Goal: Task Accomplishment & Management: Manage account settings

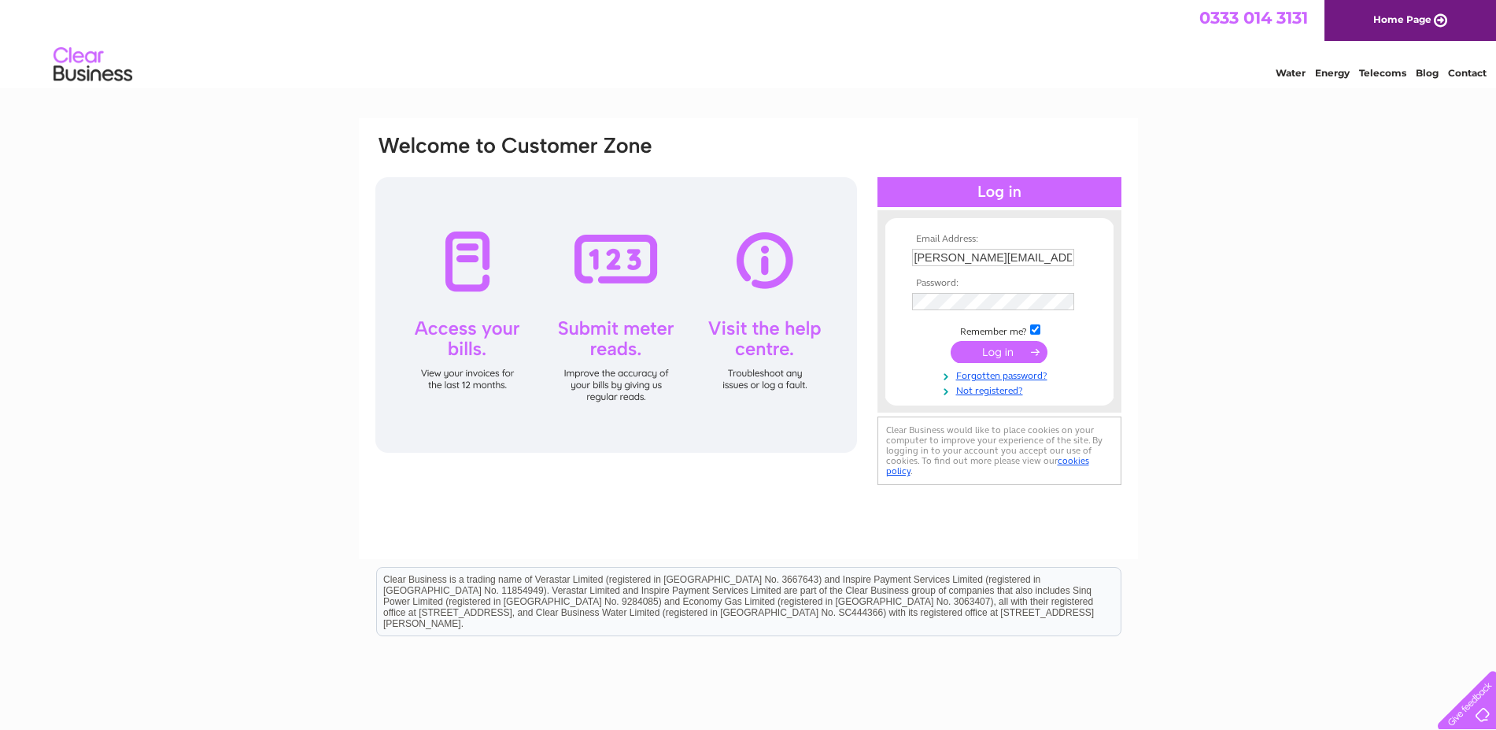
click at [994, 353] on input "submit" at bounding box center [999, 352] width 97 height 22
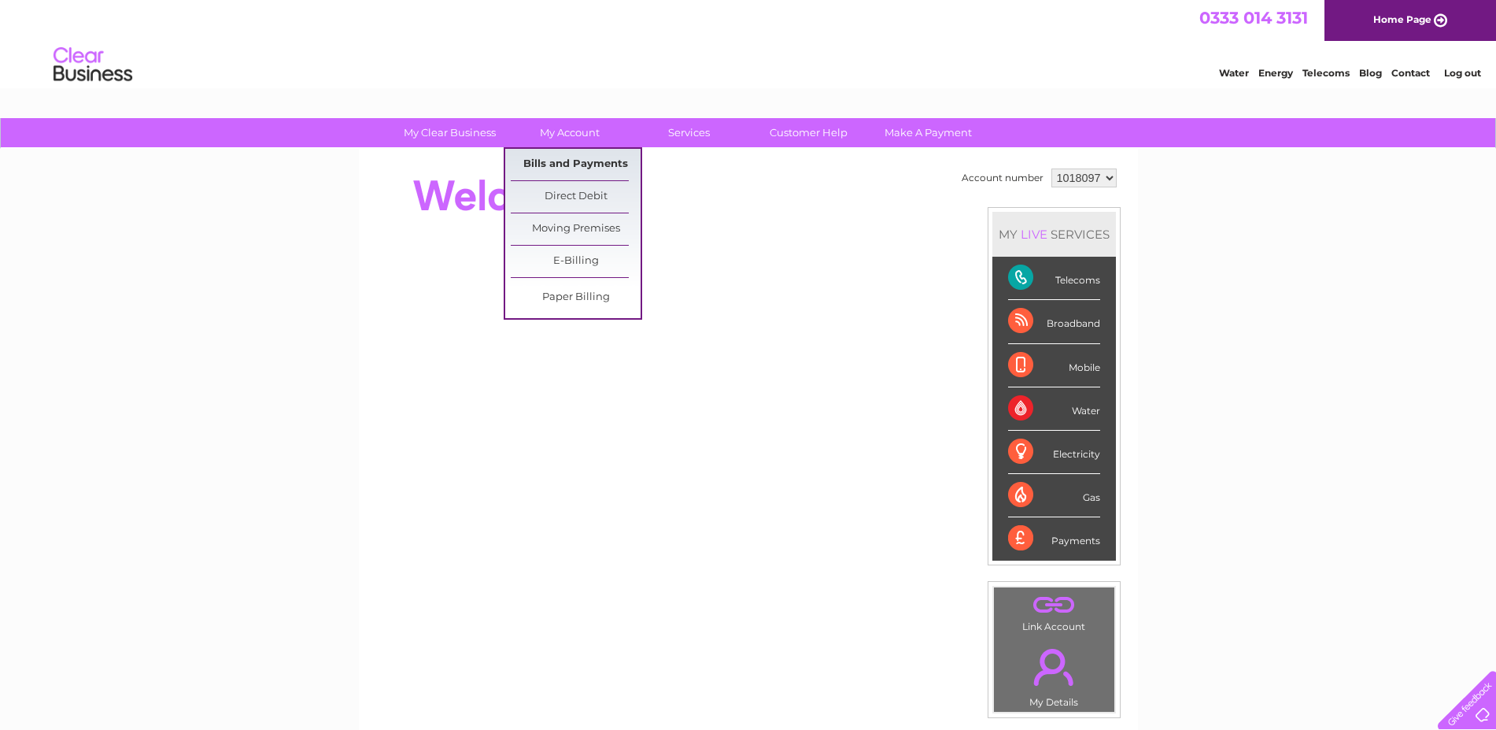
click at [564, 161] on link "Bills and Payments" at bounding box center [576, 164] width 130 height 31
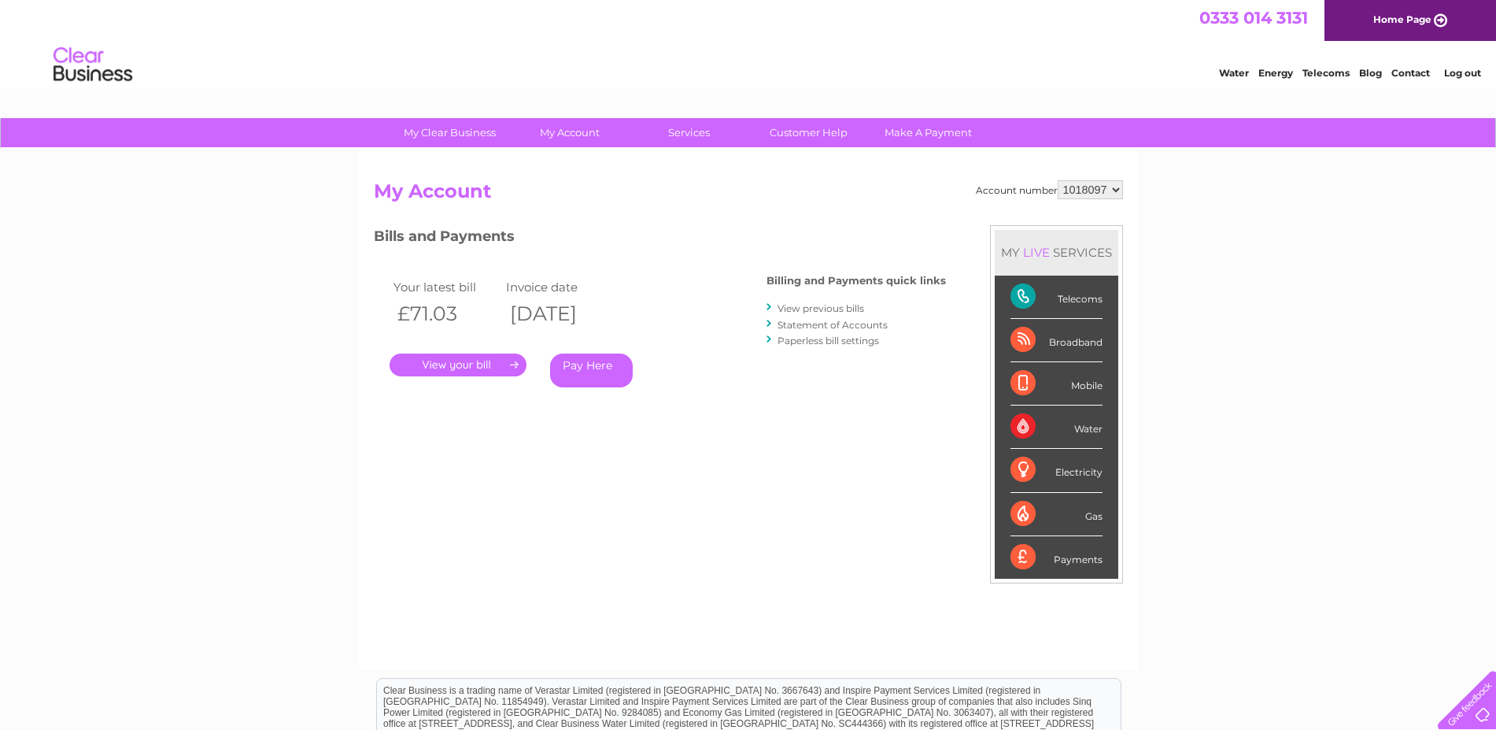
click at [473, 370] on link "." at bounding box center [458, 364] width 137 height 23
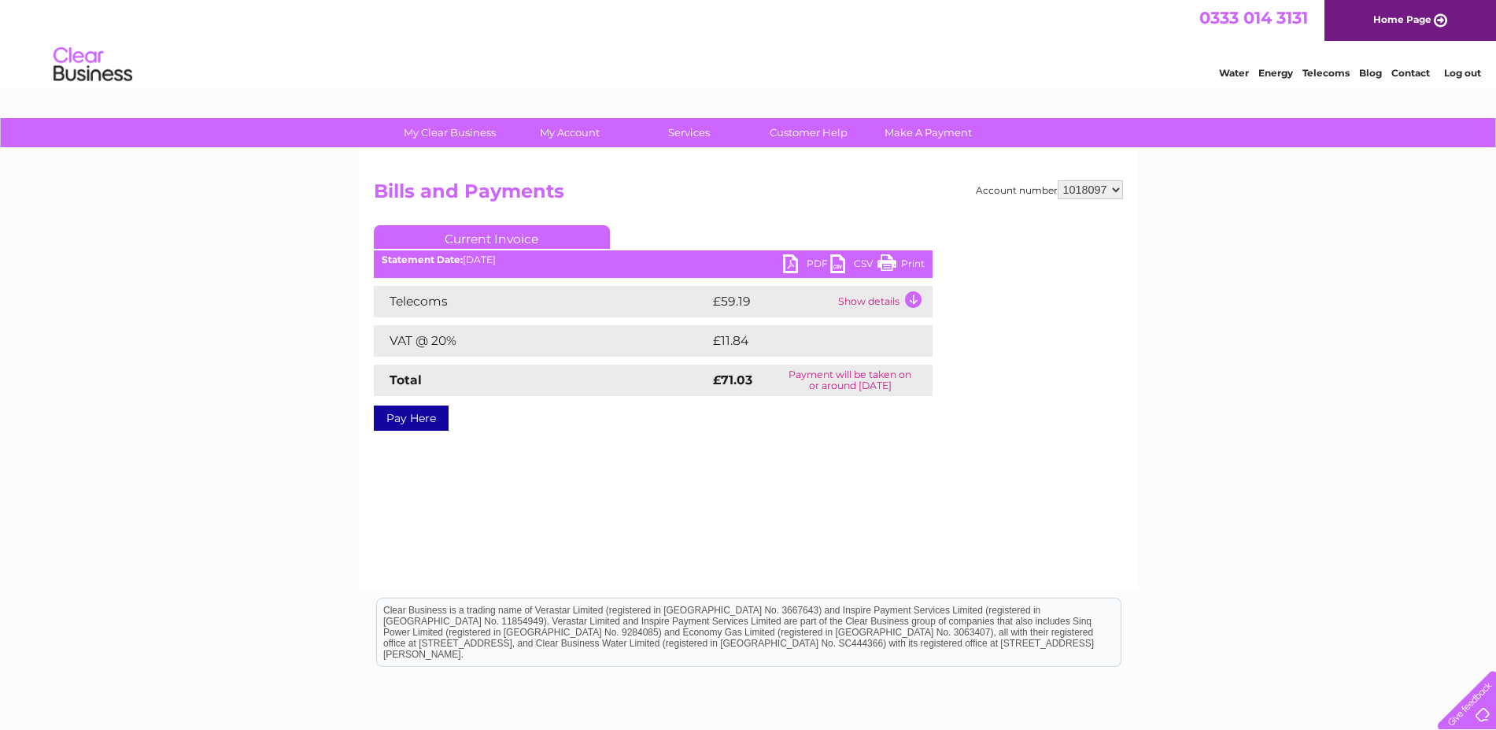
click at [911, 295] on td "Show details" at bounding box center [883, 301] width 98 height 31
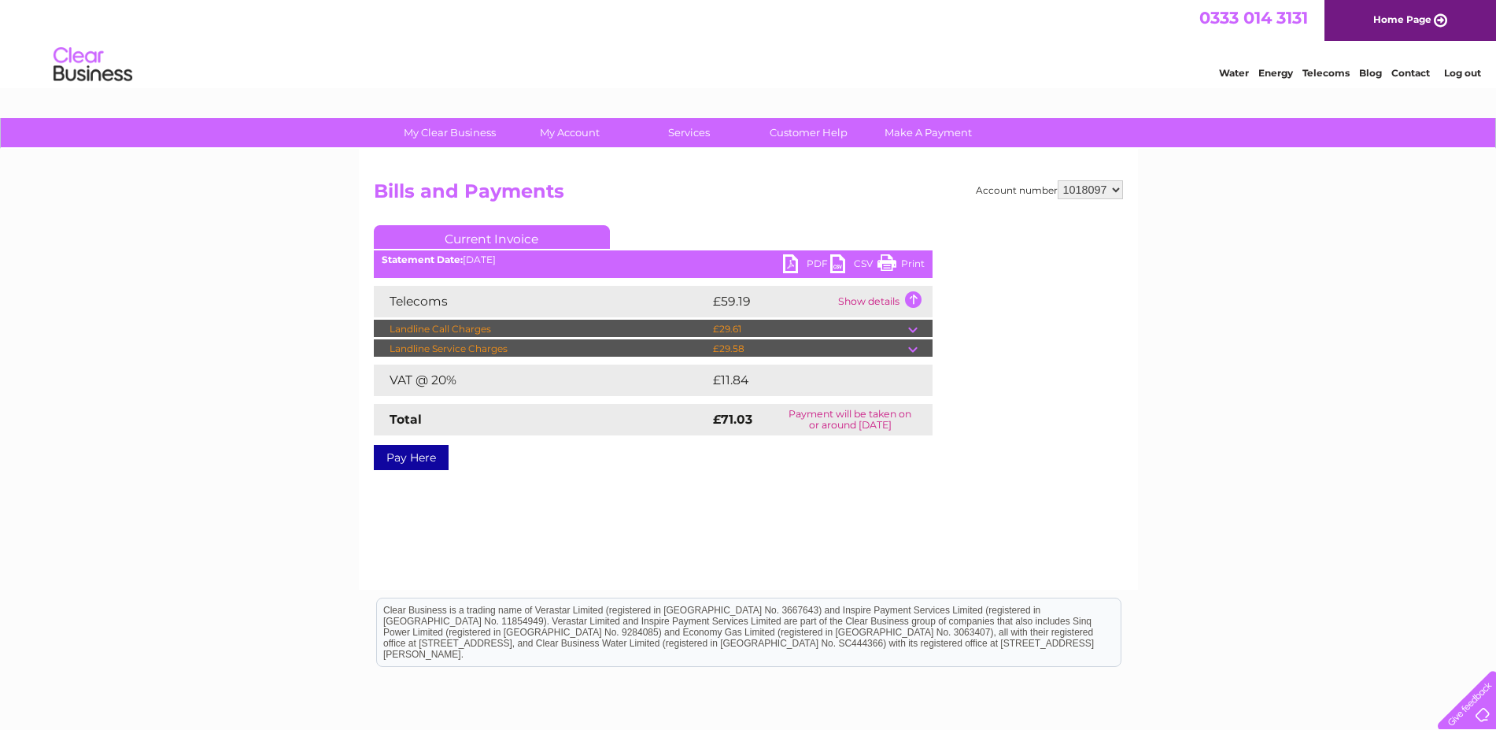
click at [915, 331] on td at bounding box center [920, 329] width 24 height 19
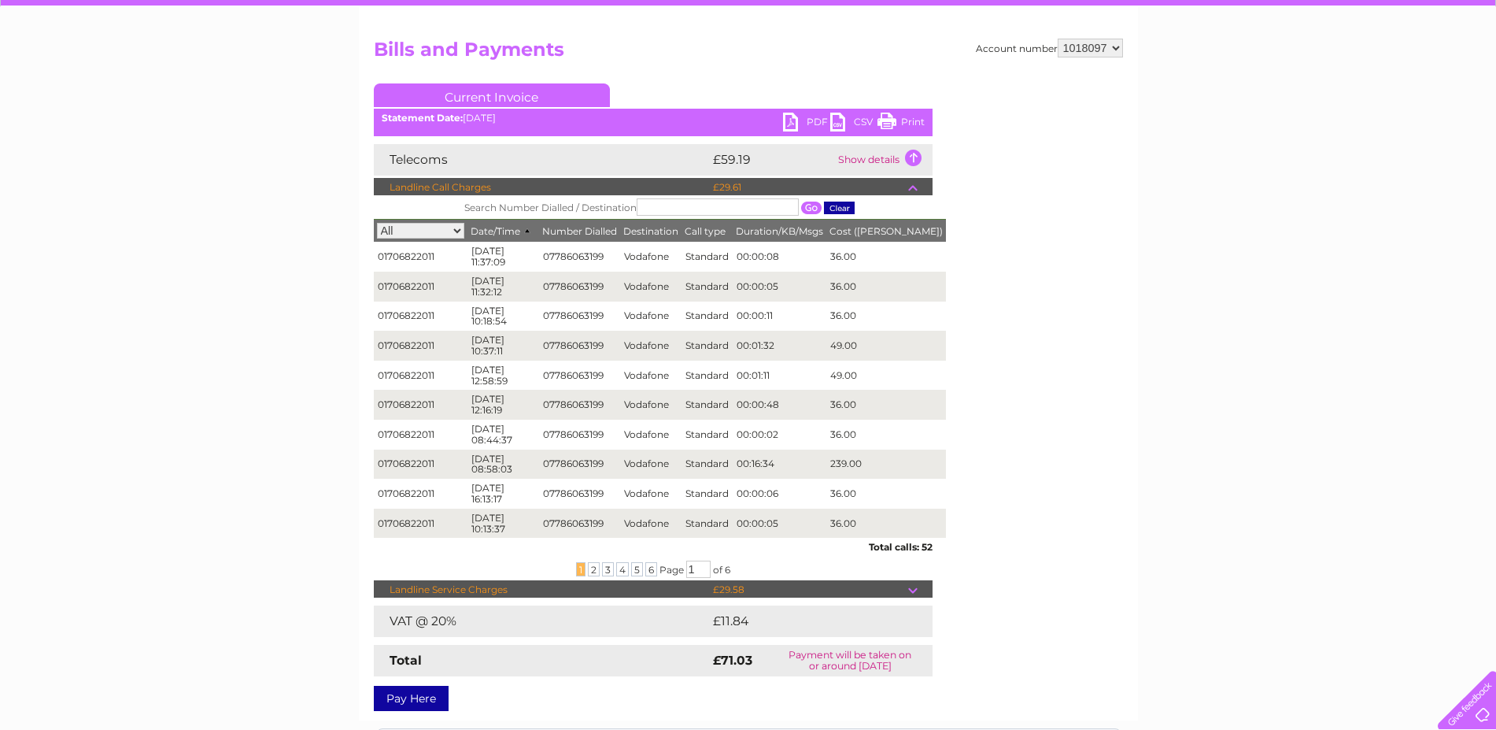
scroll to position [236, 0]
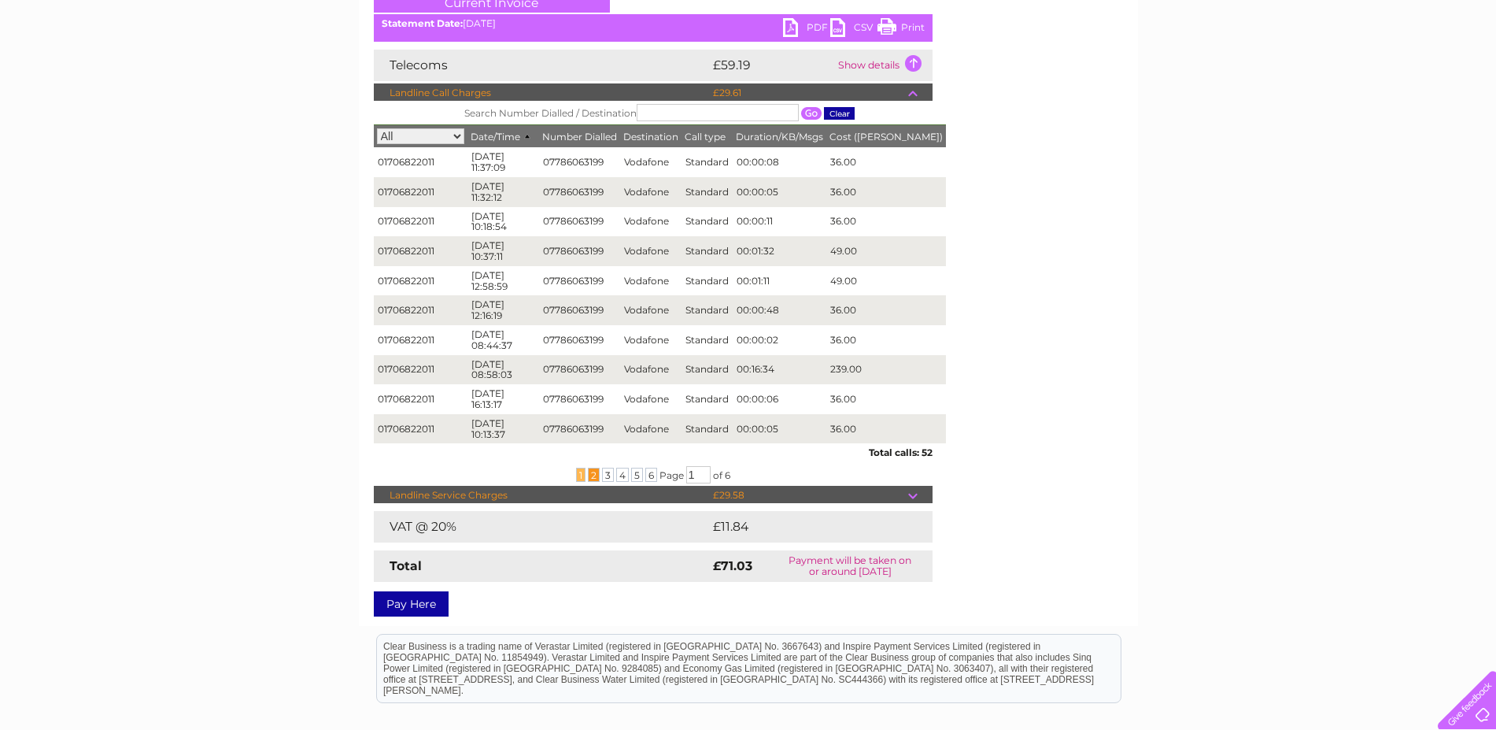
click at [592, 476] on span "2" at bounding box center [594, 475] width 12 height 14
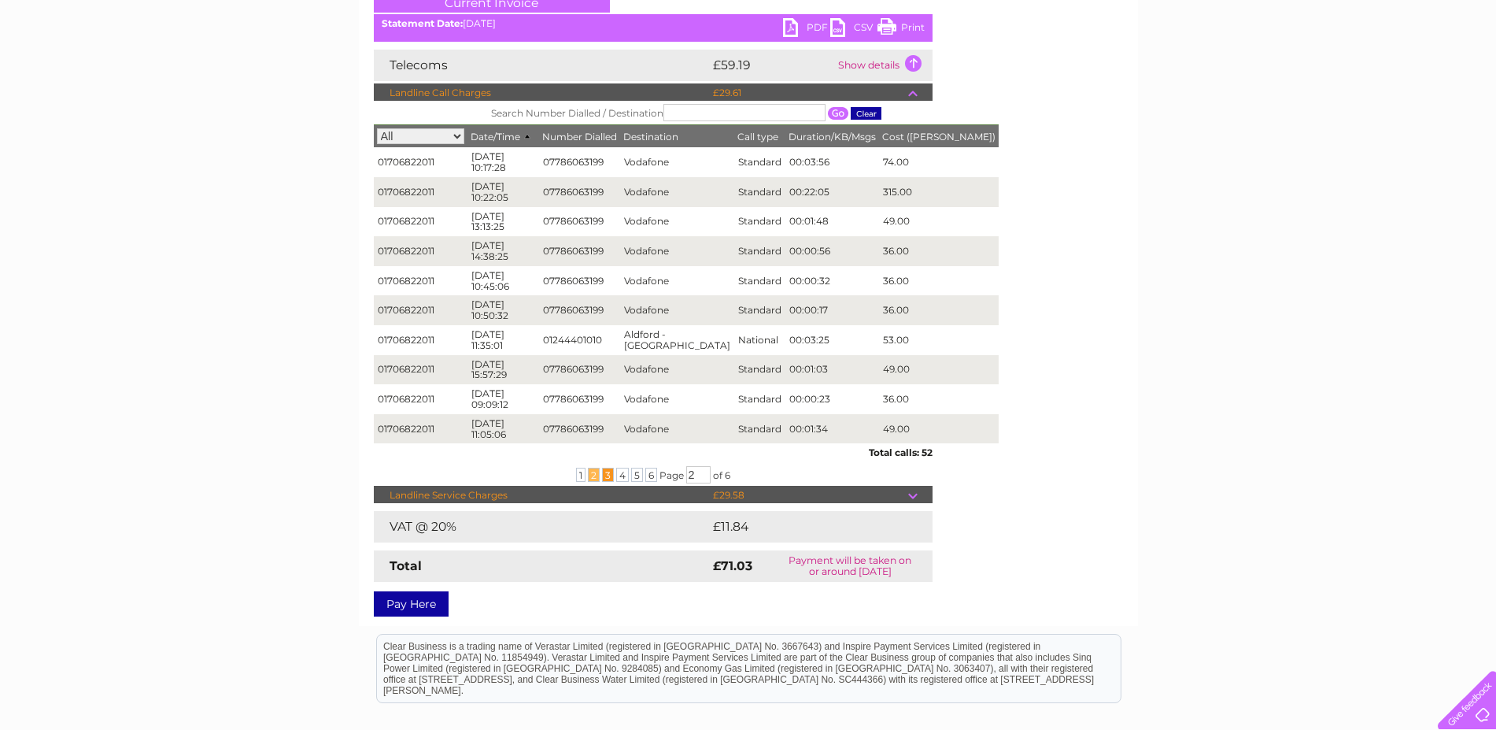
click at [604, 476] on span "3" at bounding box center [608, 475] width 12 height 14
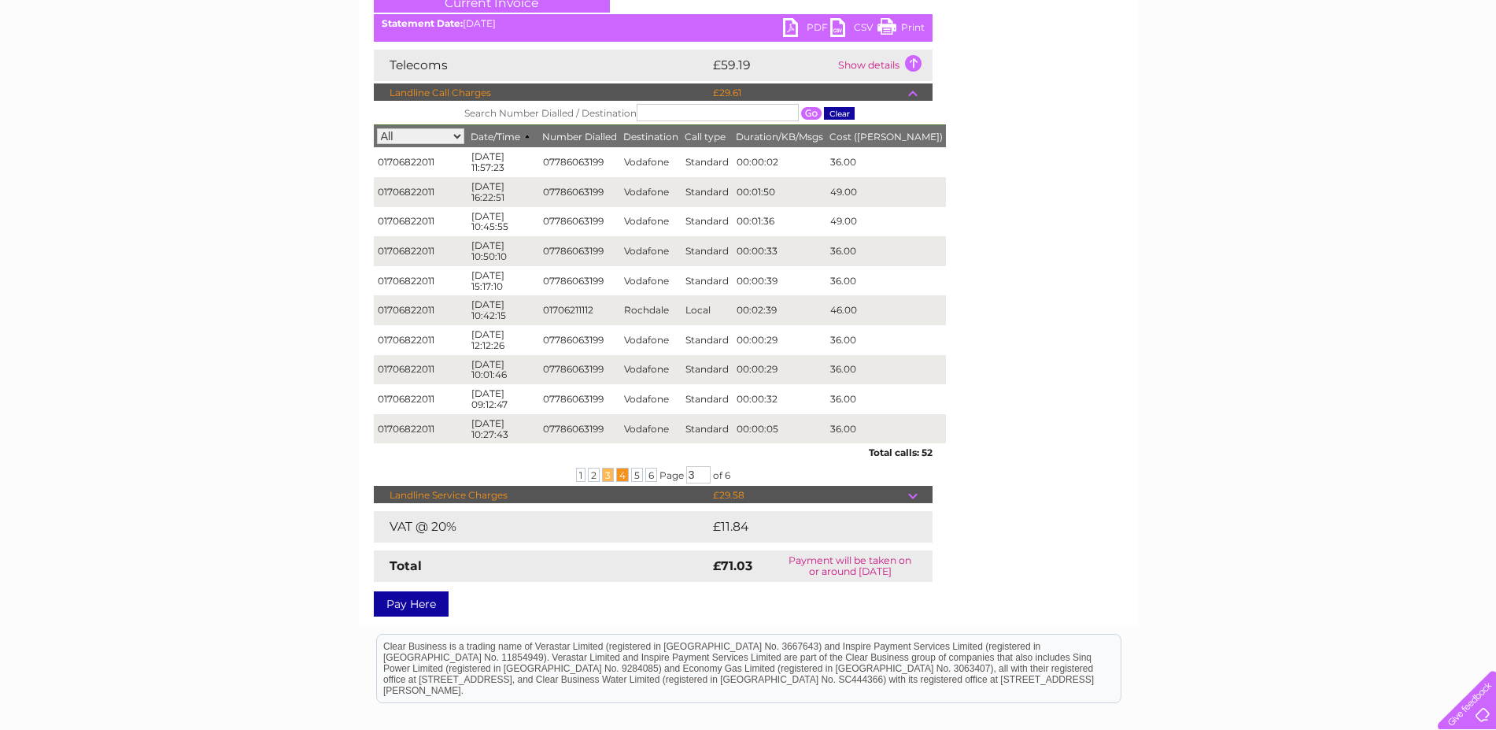
click at [620, 476] on span "4" at bounding box center [622, 475] width 13 height 14
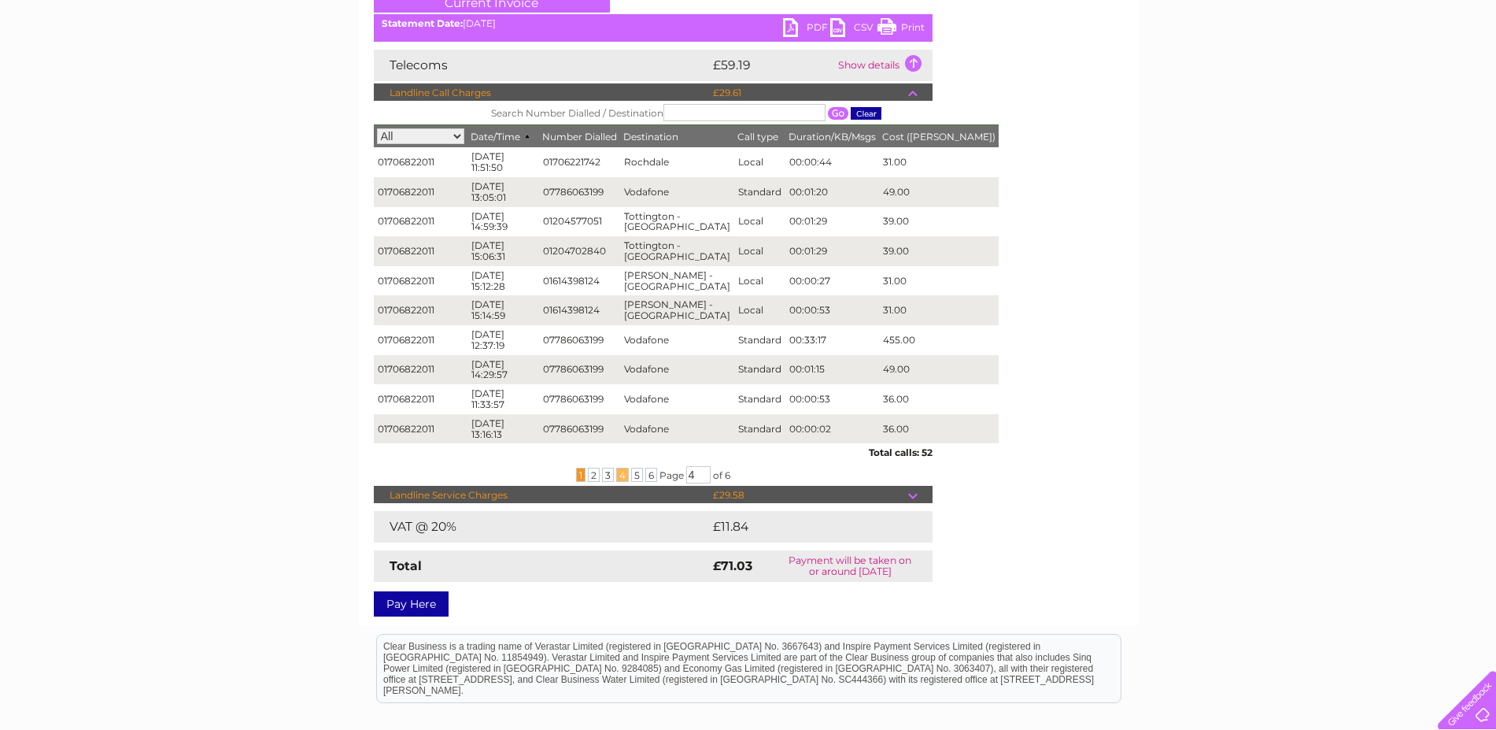
click at [577, 476] on span "1" at bounding box center [580, 475] width 9 height 14
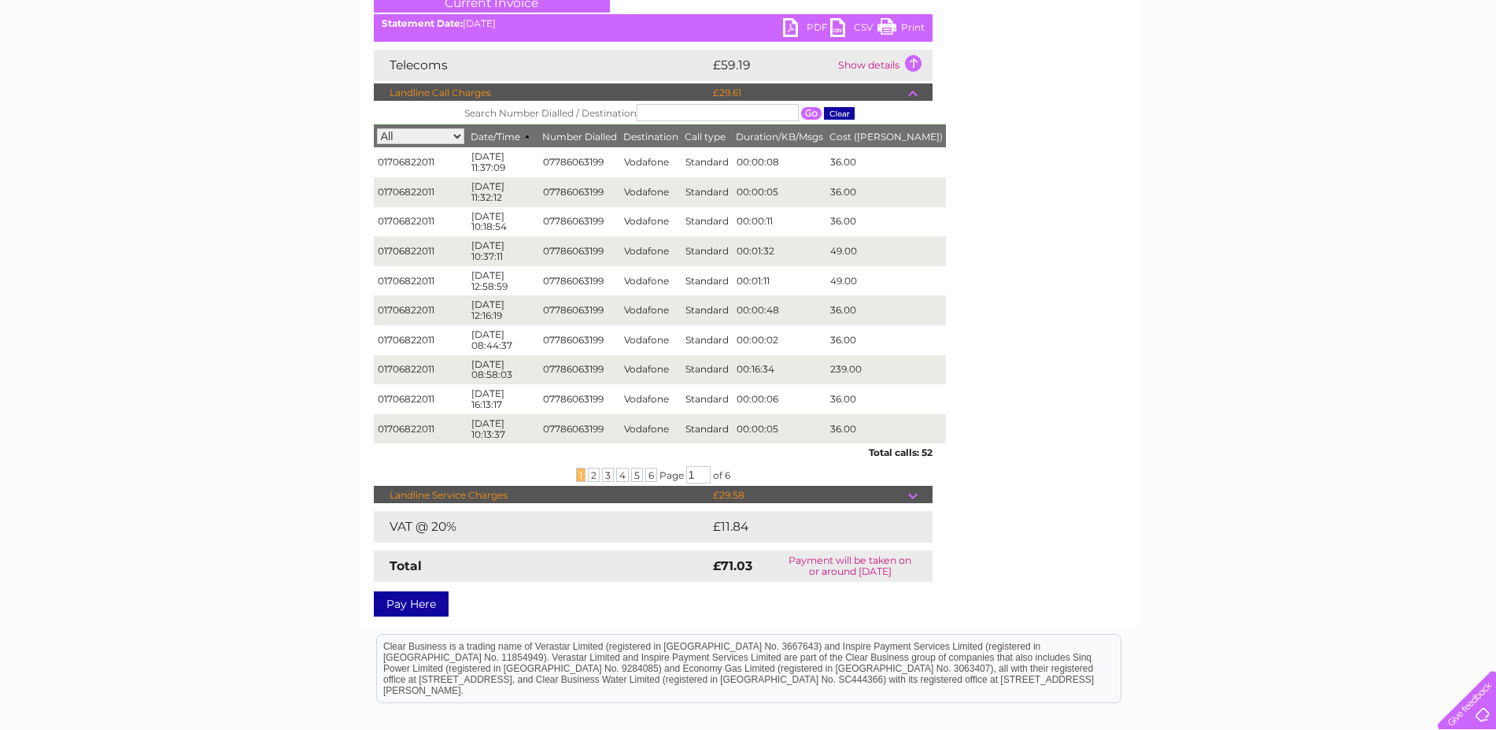
click at [918, 494] on td at bounding box center [920, 495] width 24 height 19
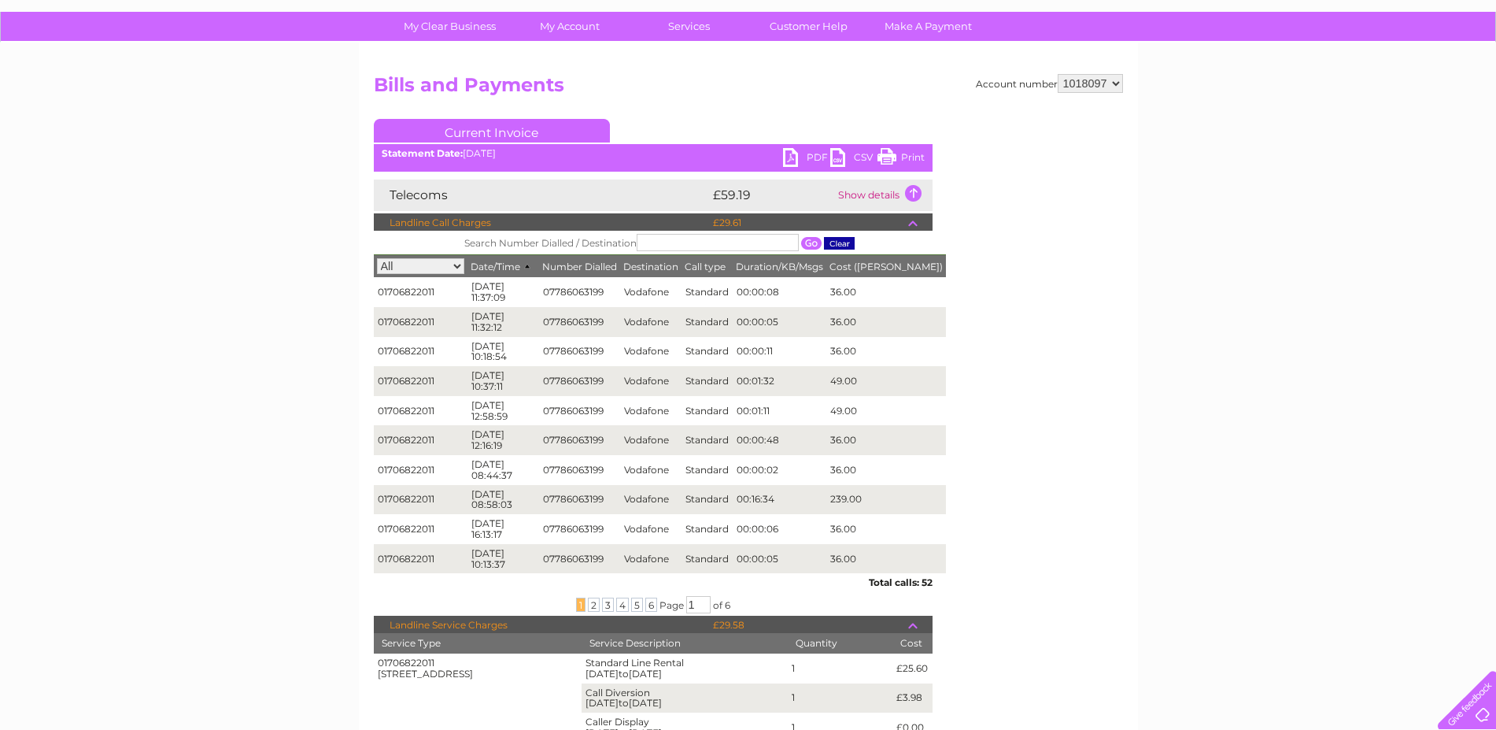
scroll to position [0, 0]
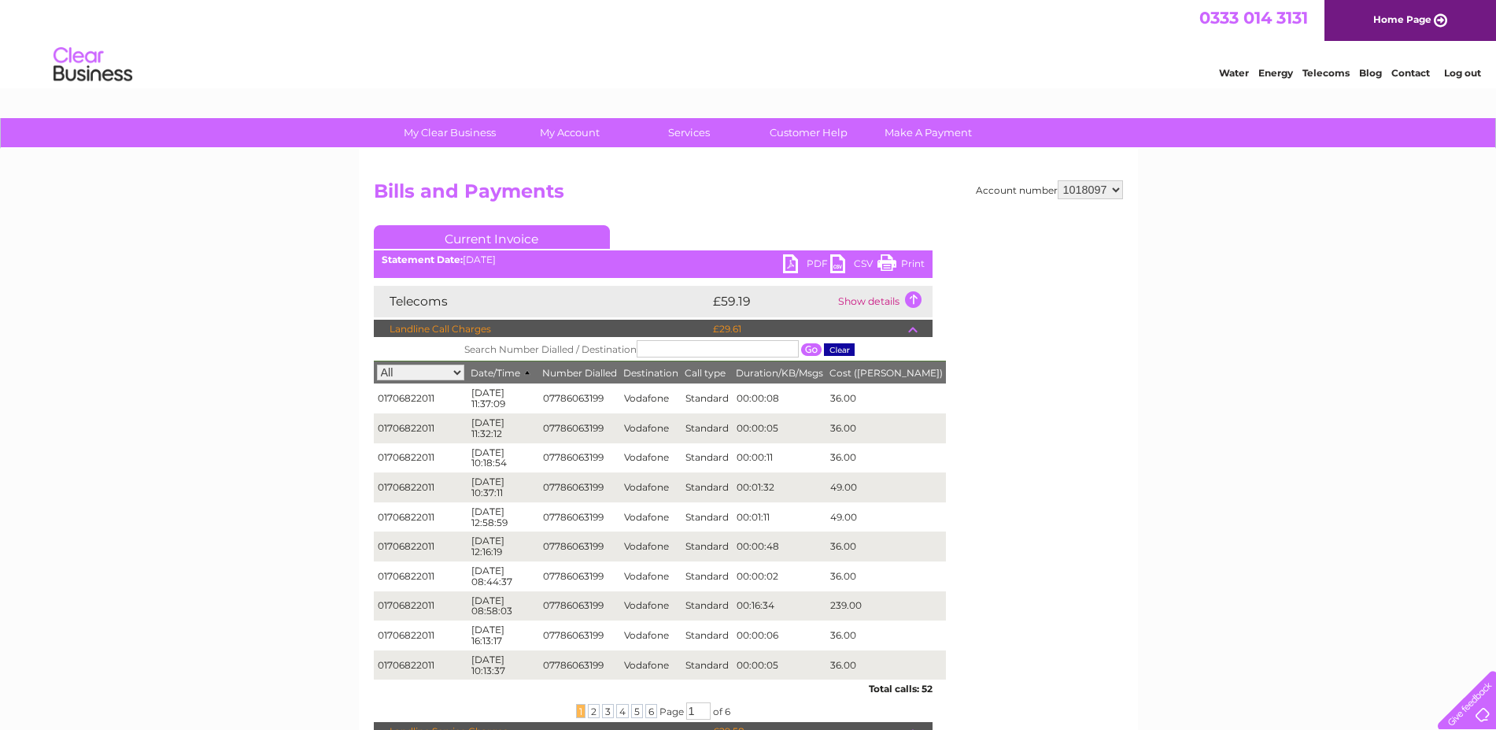
click at [886, 270] on link "Print" at bounding box center [901, 265] width 47 height 23
click at [915, 329] on td at bounding box center [920, 329] width 24 height 19
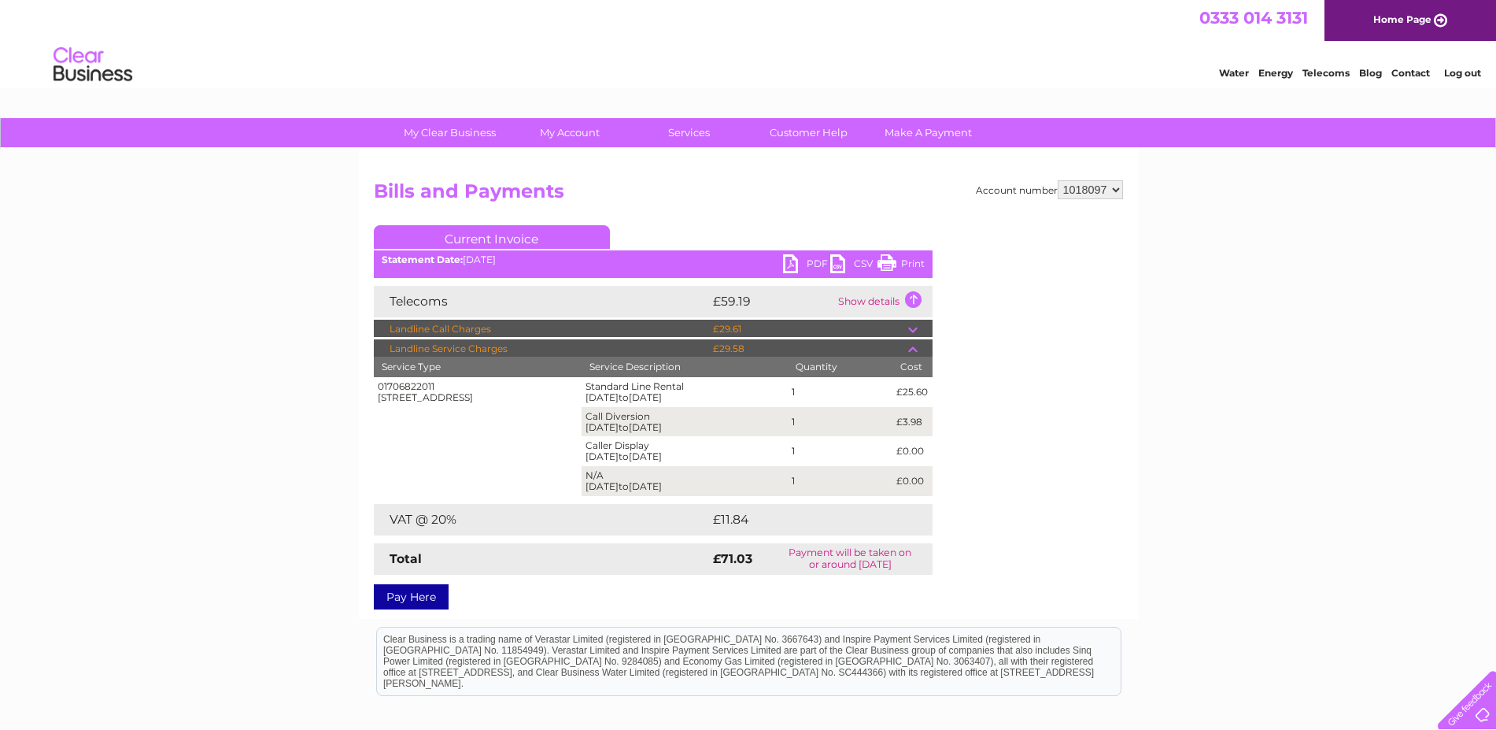
click at [809, 260] on link "PDF" at bounding box center [806, 265] width 47 height 23
click at [1330, 72] on link "Telecoms" at bounding box center [1326, 73] width 47 height 12
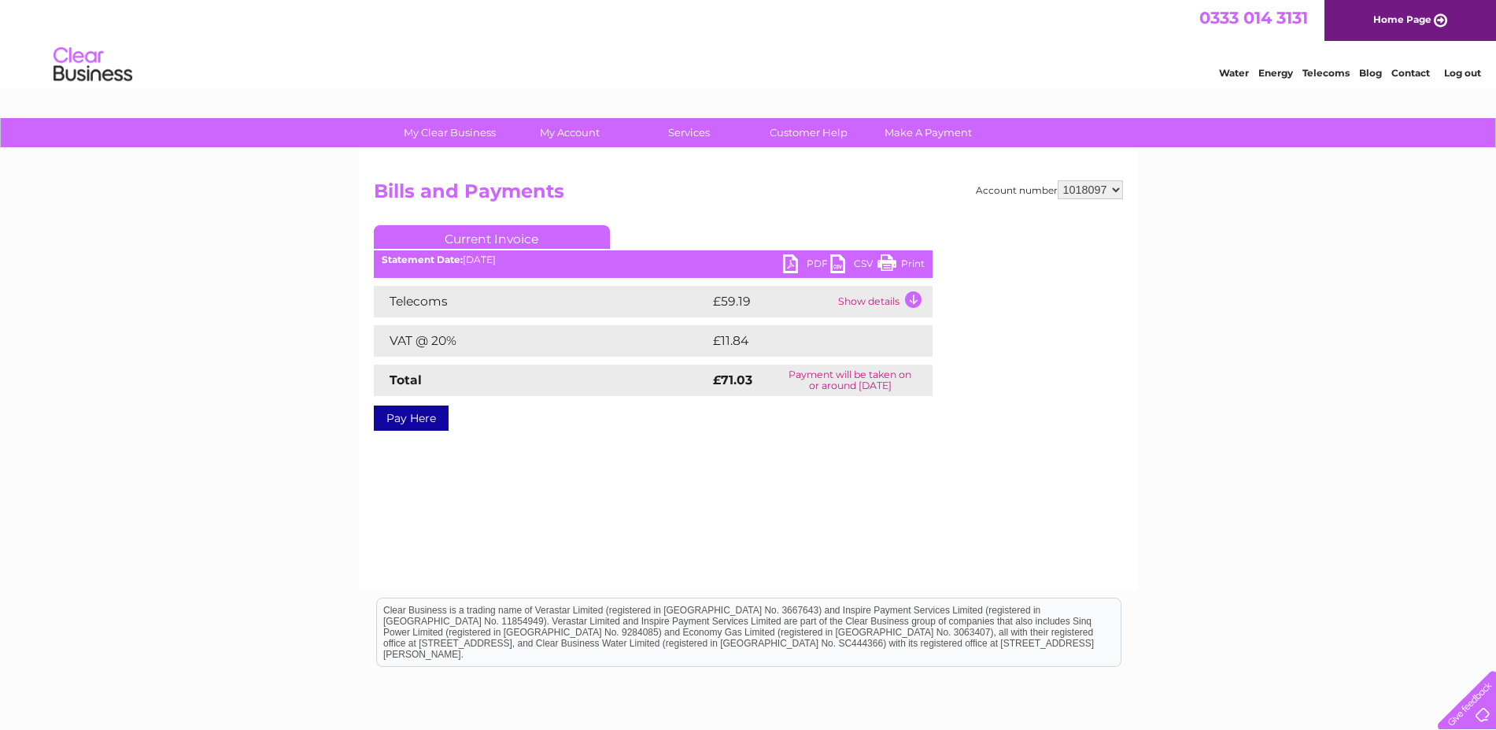
click at [1458, 77] on link "Log out" at bounding box center [1462, 73] width 37 height 12
